Goal: Information Seeking & Learning: Learn about a topic

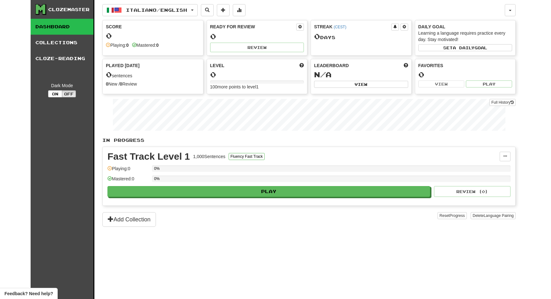
click at [24, 89] on div "Clozemaster Dashboard Collections Cloze-Reading Dark Mode On Off Dashboard Coll…" at bounding box center [275, 149] width 551 height 299
click at [79, 55] on link "Cloze-Reading" at bounding box center [62, 59] width 63 height 16
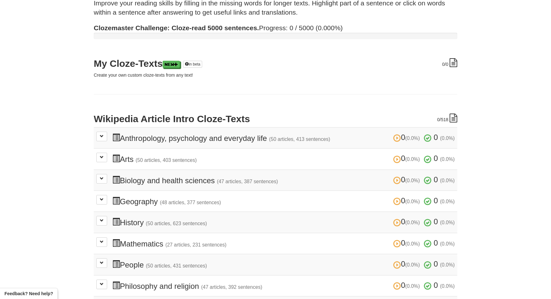
scroll to position [19, 0]
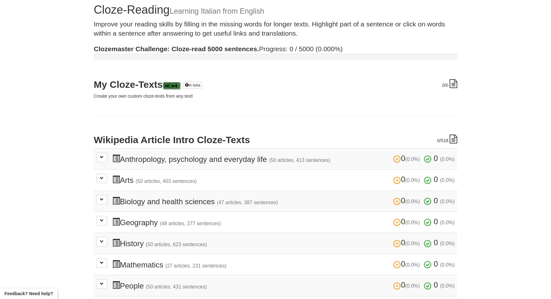
click at [176, 86] on link "New" at bounding box center [171, 85] width 17 height 7
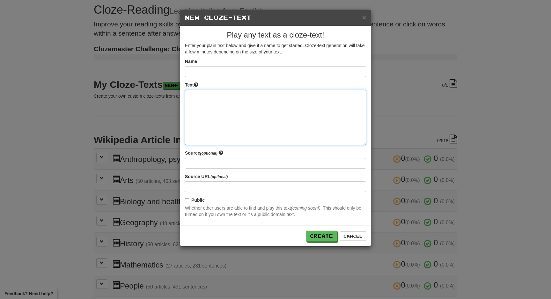
click at [259, 108] on textarea at bounding box center [275, 117] width 181 height 55
type textarea "*"
click at [209, 113] on textarea at bounding box center [275, 117] width 181 height 55
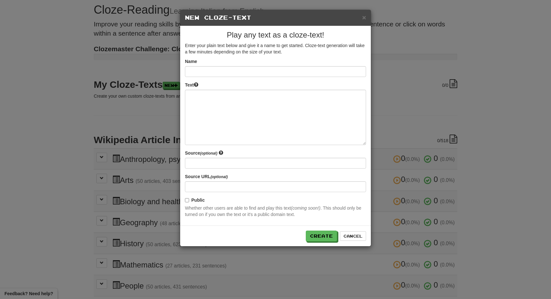
click at [219, 80] on form "Name Text Source (optional) Source URL (optional) Public Whether other users ar…" at bounding box center [275, 138] width 181 height 160
click at [353, 234] on button "Cancel" at bounding box center [353, 237] width 26 height 10
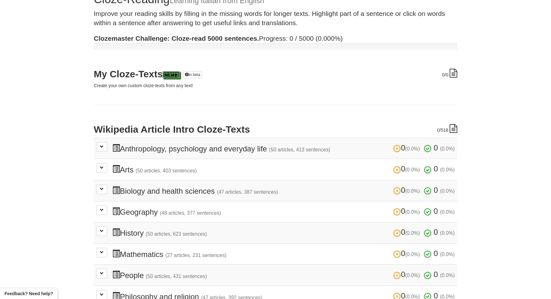
scroll to position [0, 0]
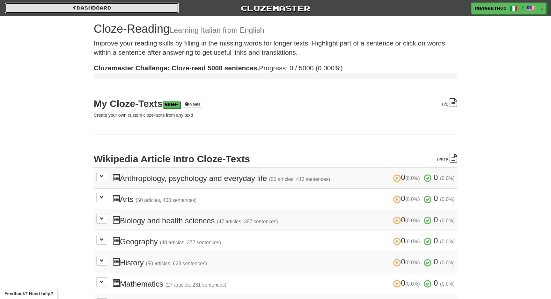
click at [87, 7] on link "Dashboard" at bounding box center [92, 8] width 174 height 11
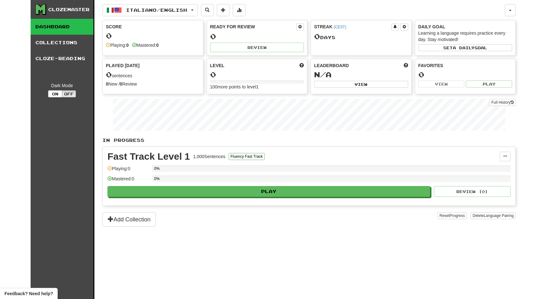
click at [516, 79] on div "Clozemaster Dashboard Collections Cloze-Reading Dark Mode On Off Dashboard Coll…" at bounding box center [275, 149] width 489 height 299
click at [525, 87] on div "Clozemaster Dashboard Collections Cloze-Reading Dark Mode On Off Dashboard Coll…" at bounding box center [275, 149] width 551 height 299
click at [86, 45] on link "Collections" at bounding box center [62, 43] width 63 height 16
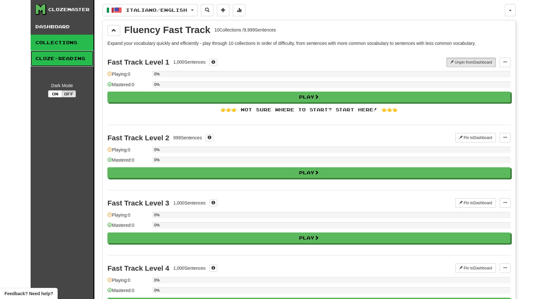
click at [83, 56] on link "Cloze-Reading" at bounding box center [62, 59] width 63 height 16
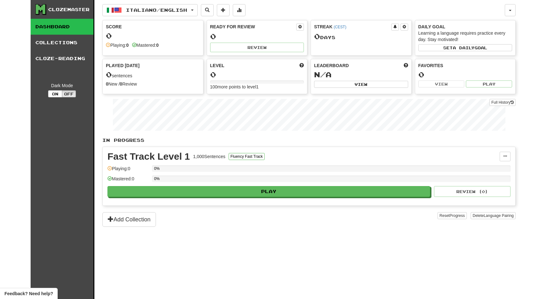
click at [531, 102] on div "Clozemaster Dashboard Collections Cloze-Reading Dark Mode On Off Dashboard Coll…" at bounding box center [275, 149] width 551 height 299
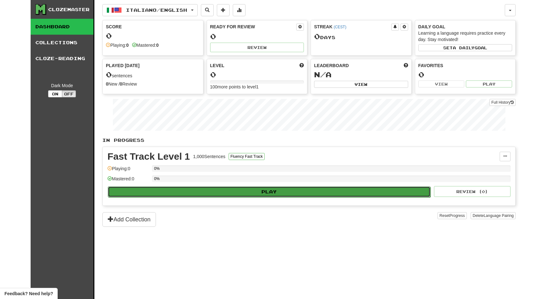
click at [234, 188] on button "Play" at bounding box center [269, 192] width 322 height 11
select select "**"
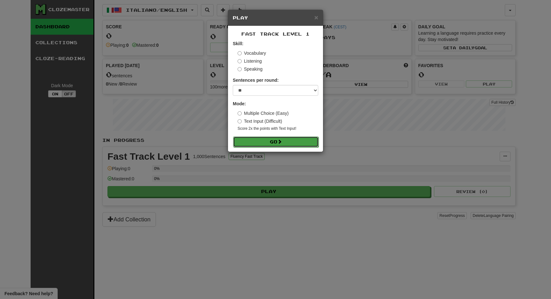
click at [277, 141] on button "Go" at bounding box center [275, 142] width 85 height 11
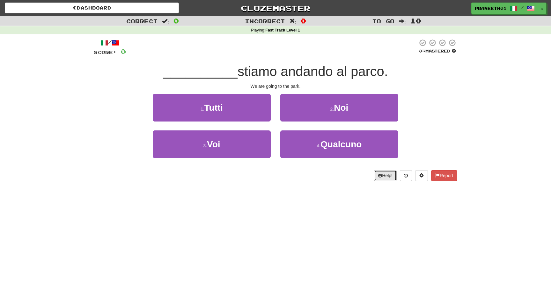
click at [378, 176] on icon at bounding box center [380, 176] width 4 height 4
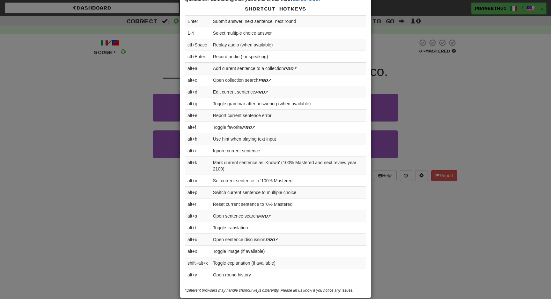
scroll to position [169, 0]
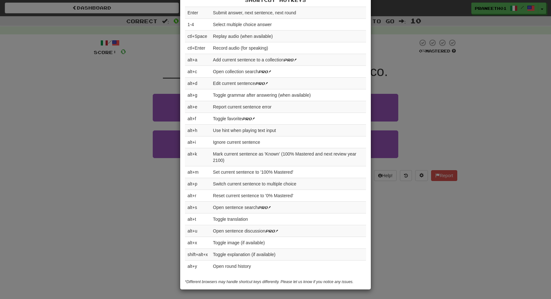
click at [373, 217] on div "× Help Complete the sentence with the correct missing word! 👉 Run Tutorial 👈 Po…" at bounding box center [275, 149] width 551 height 299
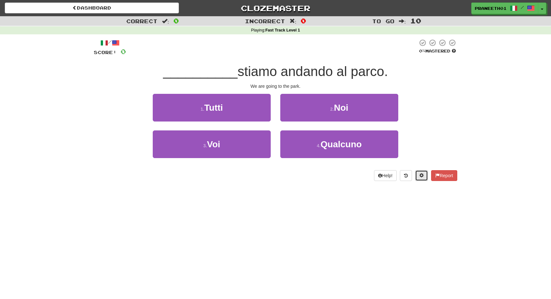
click at [421, 176] on span at bounding box center [421, 175] width 4 height 4
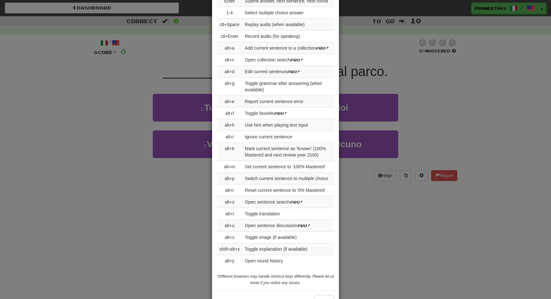
scroll to position [640, 0]
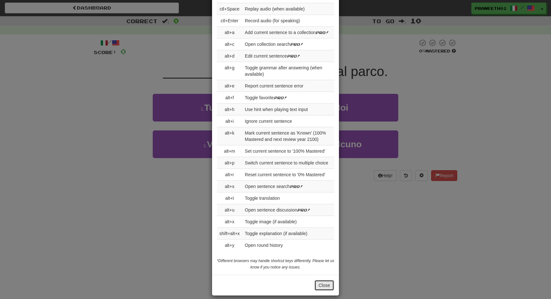
click at [322, 281] on button "Close" at bounding box center [324, 285] width 20 height 11
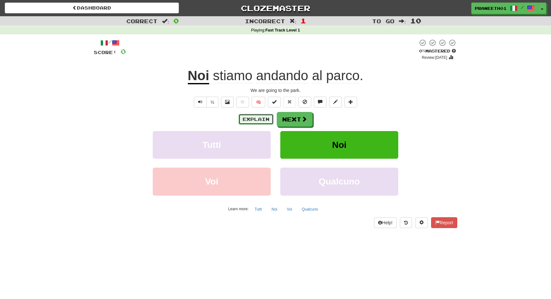
click at [260, 120] on button "Explain" at bounding box center [255, 119] width 35 height 11
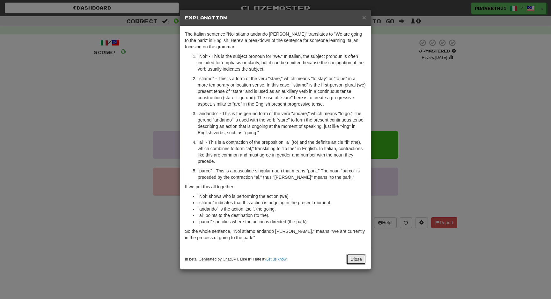
click at [353, 259] on button "Close" at bounding box center [356, 259] width 20 height 11
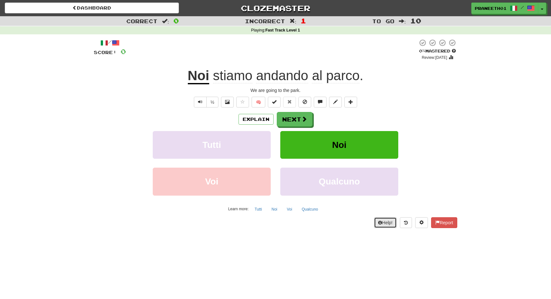
click at [383, 224] on button "Help!" at bounding box center [385, 223] width 23 height 11
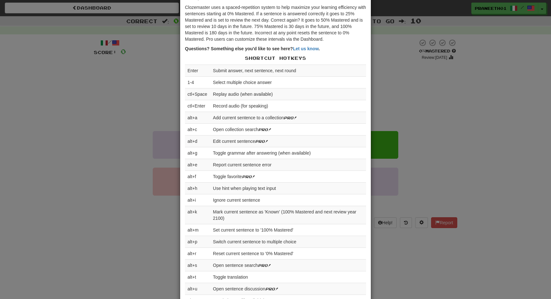
scroll to position [112, 0]
click at [426, 133] on div "× Help Complete the sentence with the correct missing word! 👉 Run Tutorial 👈 Po…" at bounding box center [275, 149] width 551 height 299
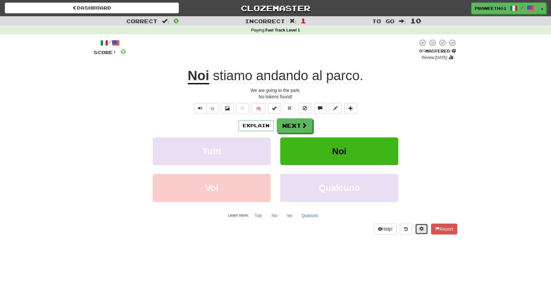
click at [415, 228] on button at bounding box center [421, 229] width 13 height 11
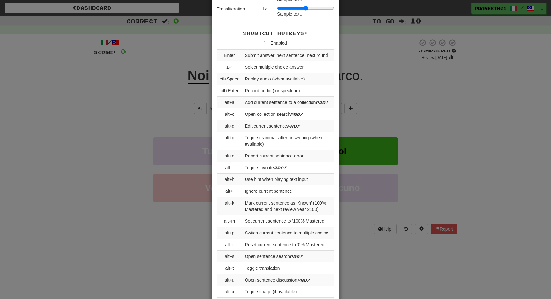
scroll to position [563, 0]
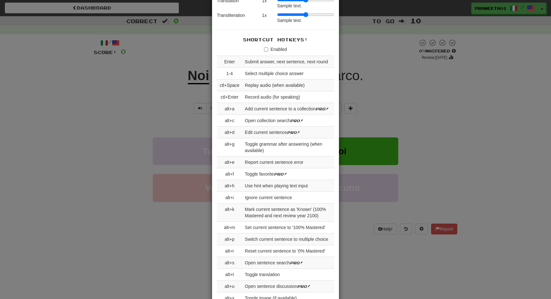
click at [443, 128] on div "× Game Settings Translations: Visible Show After Answering Hidden Sentence Text…" at bounding box center [275, 149] width 551 height 299
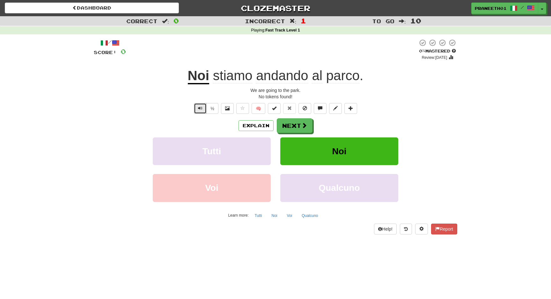
click at [202, 107] on span "Text-to-speech controls" at bounding box center [200, 108] width 4 height 4
click at [455, 123] on div "Explain Next" at bounding box center [275, 126] width 363 height 15
click at [231, 108] on button at bounding box center [227, 108] width 13 height 11
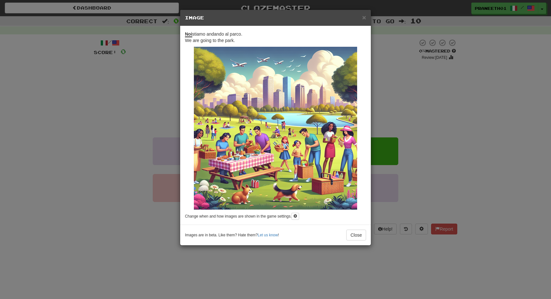
click at [451, 85] on div "× Image Noi stiamo andando al parco. We are going to the park. Change when and …" at bounding box center [275, 149] width 551 height 299
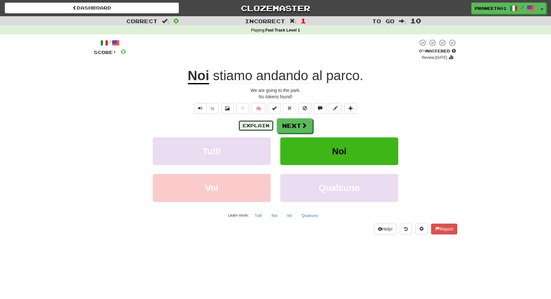
click at [264, 126] on button "Explain" at bounding box center [255, 125] width 35 height 11
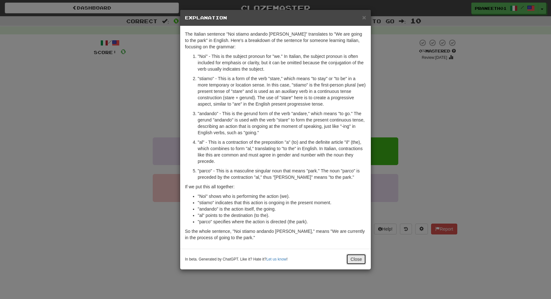
click at [349, 259] on button "Close" at bounding box center [356, 259] width 20 height 11
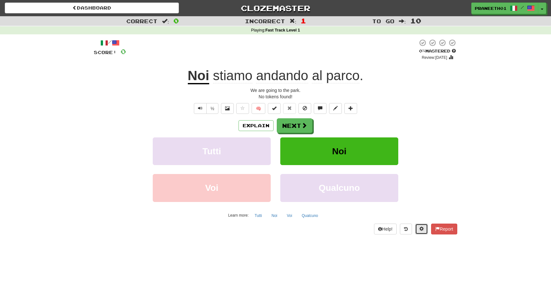
click at [420, 227] on span at bounding box center [421, 229] width 4 height 4
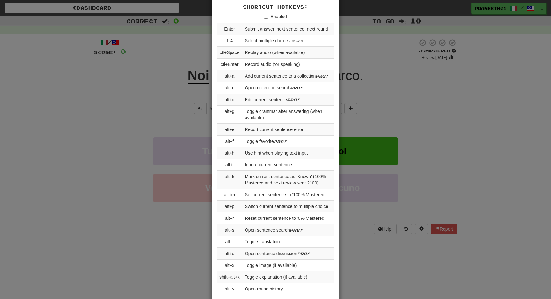
scroll to position [601, 0]
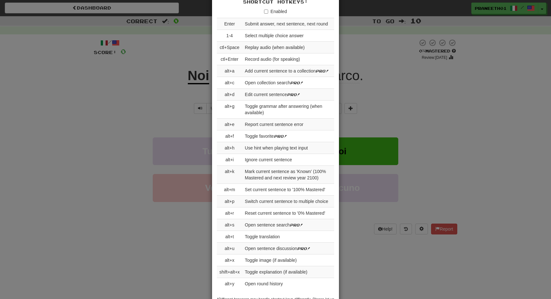
click at [435, 104] on div "× Game Settings Translations: Visible Show After Answering Hidden Sentence Text…" at bounding box center [275, 149] width 551 height 299
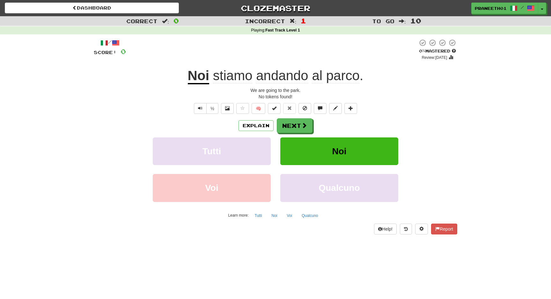
click at [460, 110] on div "/ Score: 0 0 % Mastered Review: 2025-10-15 Noi stiamo andando al parco . We are…" at bounding box center [275, 138] width 373 height 209
click at [493, 163] on div "Correct : 0 Incorrect : 1 To go : 10 Playing : Fast Track Level 1 / Score: 0 0 …" at bounding box center [275, 129] width 551 height 227
click at [483, 151] on div "Correct : 0 Incorrect : 1 To go : 10 Playing : Fast Track Level 1 / Score: 0 0 …" at bounding box center [275, 129] width 551 height 227
click at [259, 126] on button "Explain" at bounding box center [255, 125] width 35 height 11
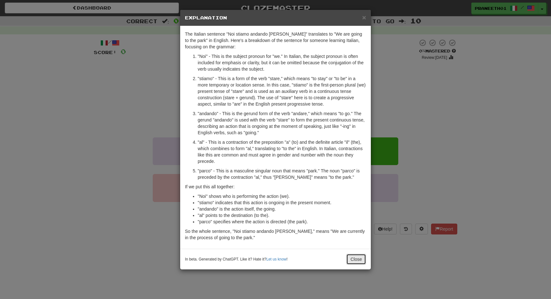
click at [356, 261] on button "Close" at bounding box center [356, 259] width 20 height 11
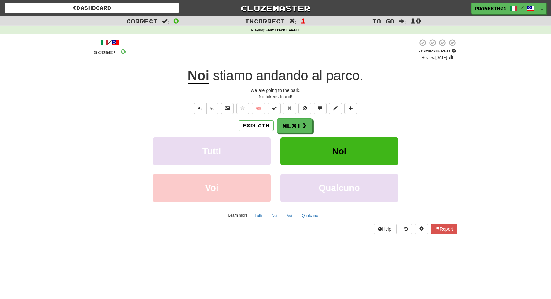
click at [439, 174] on div "Voi Qualcuno" at bounding box center [275, 192] width 382 height 37
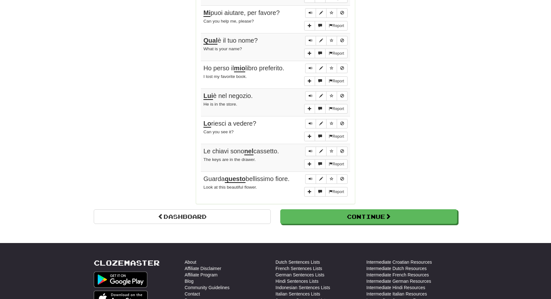
scroll to position [414, 0]
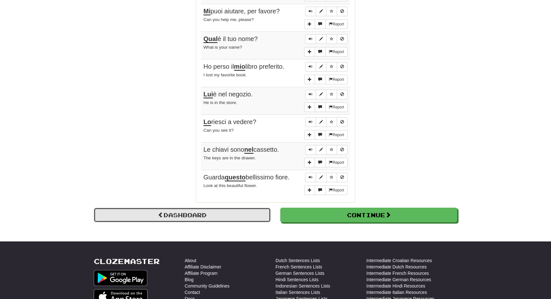
click at [196, 209] on link "Dashboard" at bounding box center [182, 215] width 177 height 15
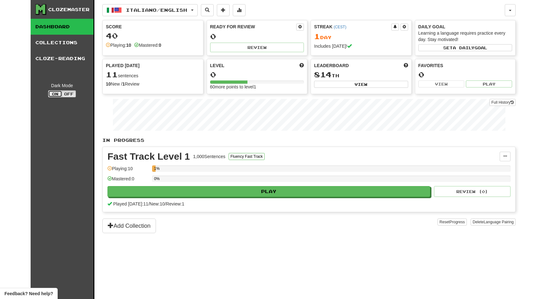
click at [55, 93] on button "On" at bounding box center [55, 93] width 14 height 7
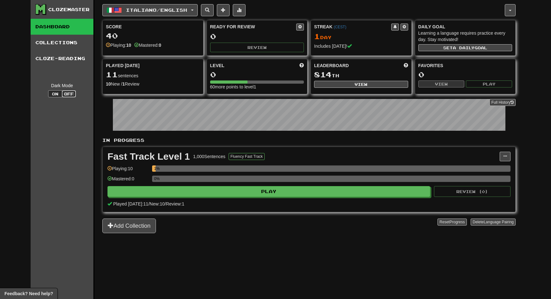
click at [67, 96] on button "Off" at bounding box center [69, 93] width 14 height 7
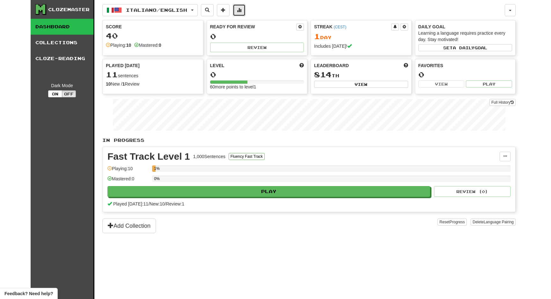
click at [241, 9] on span at bounding box center [239, 10] width 4 height 4
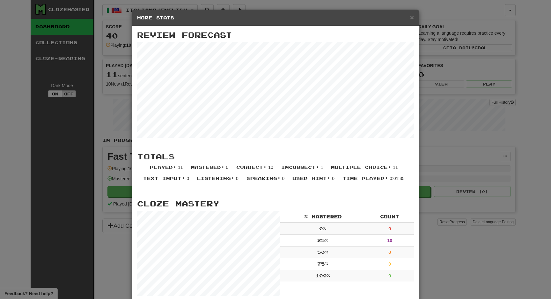
click at [509, 128] on div "× More Stats Review Forecast Totals Played : 11 Mastered : 0 Correct : 10 Incor…" at bounding box center [275, 149] width 551 height 299
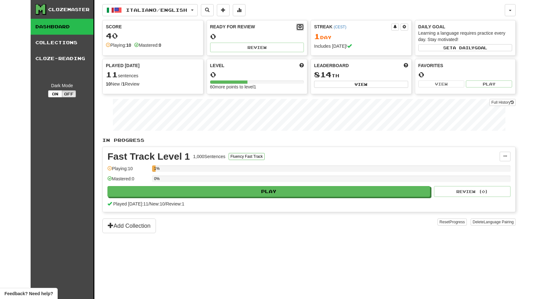
click at [302, 26] on button at bounding box center [300, 27] width 8 height 7
select select "*"
select select "**"
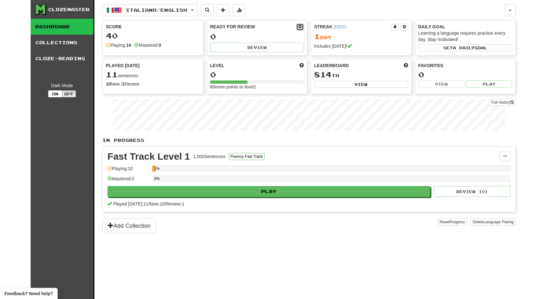
select select "***"
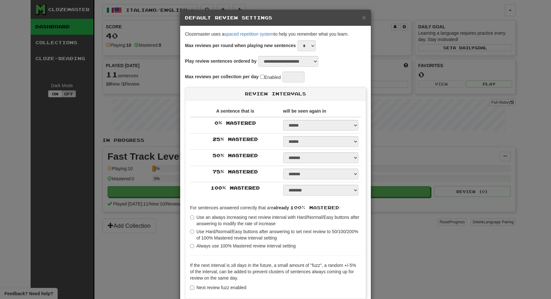
type input "**"
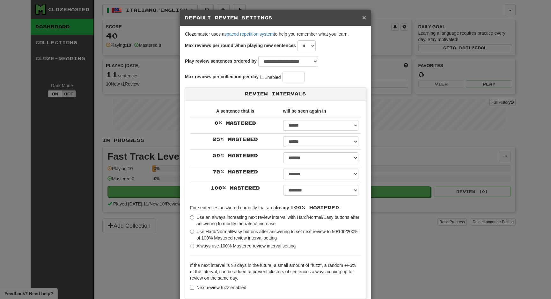
click at [365, 18] on span "×" at bounding box center [364, 17] width 4 height 7
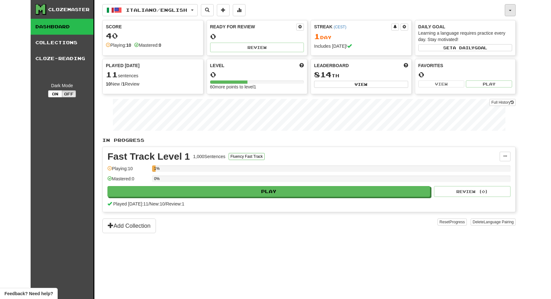
click at [511, 9] on button "button" at bounding box center [509, 10] width 11 height 12
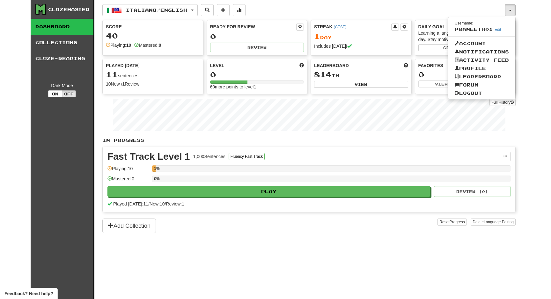
click at [525, 45] on div "Clozemaster Dashboard Collections Cloze-Reading Dark Mode On Off Dashboard Coll…" at bounding box center [275, 149] width 551 height 299
